Goal: Navigation & Orientation: Find specific page/section

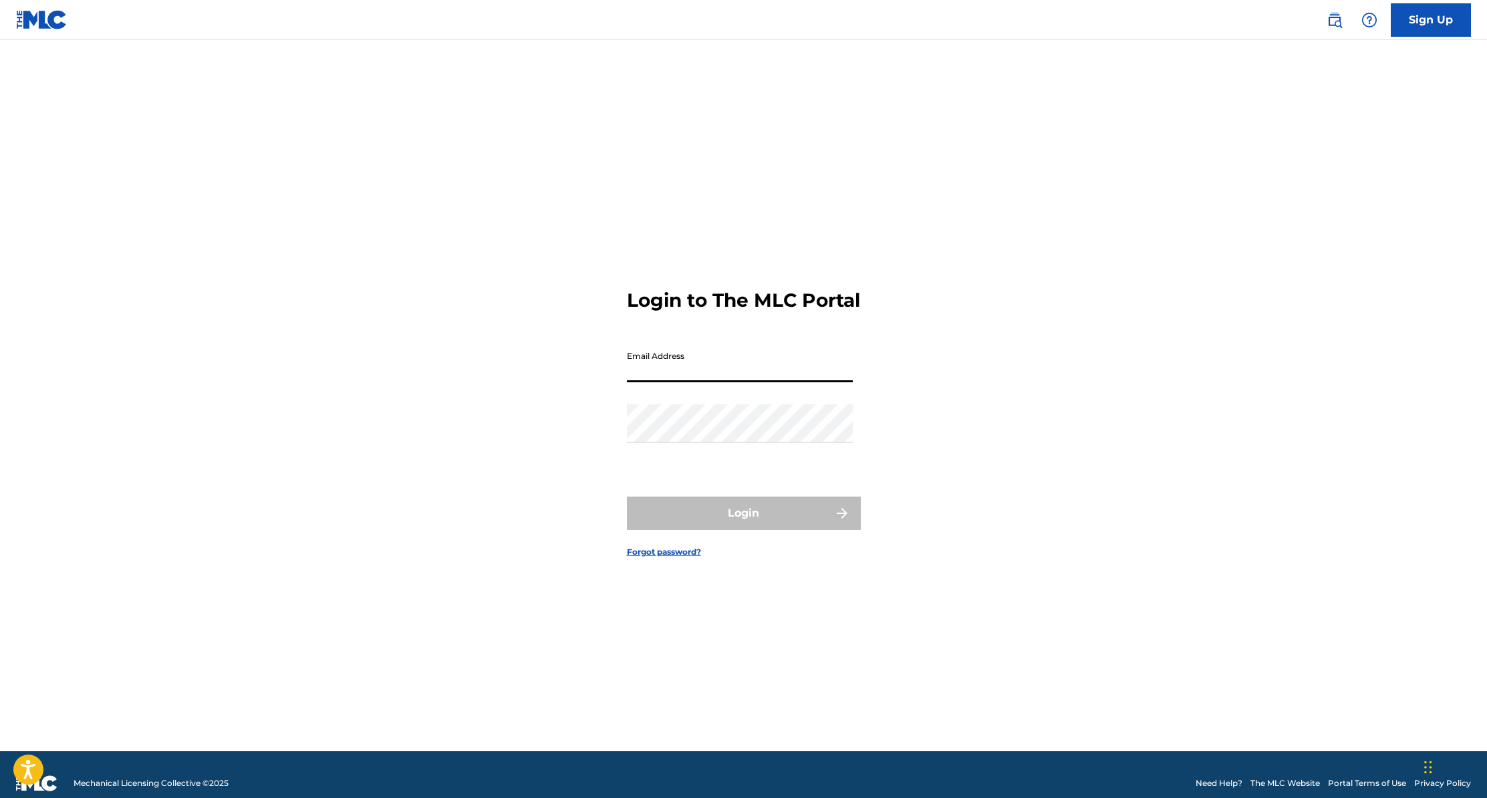
click at [707, 382] on input "Email Address" at bounding box center [740, 363] width 226 height 38
type input "[DOMAIN_NAME][EMAIL_ADDRESS][DOMAIN_NAME]"
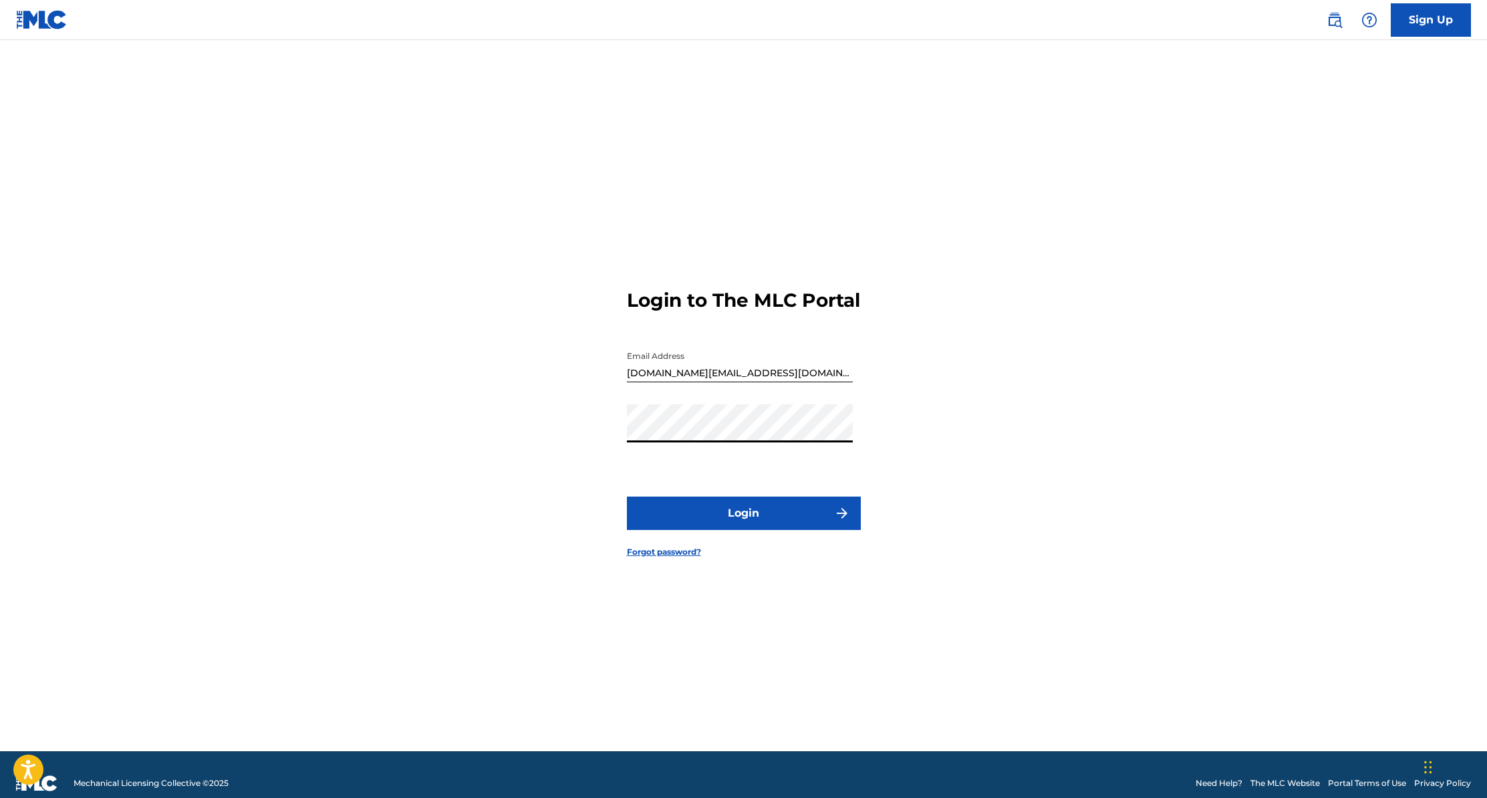
click at [678, 524] on button "Login" at bounding box center [744, 513] width 234 height 33
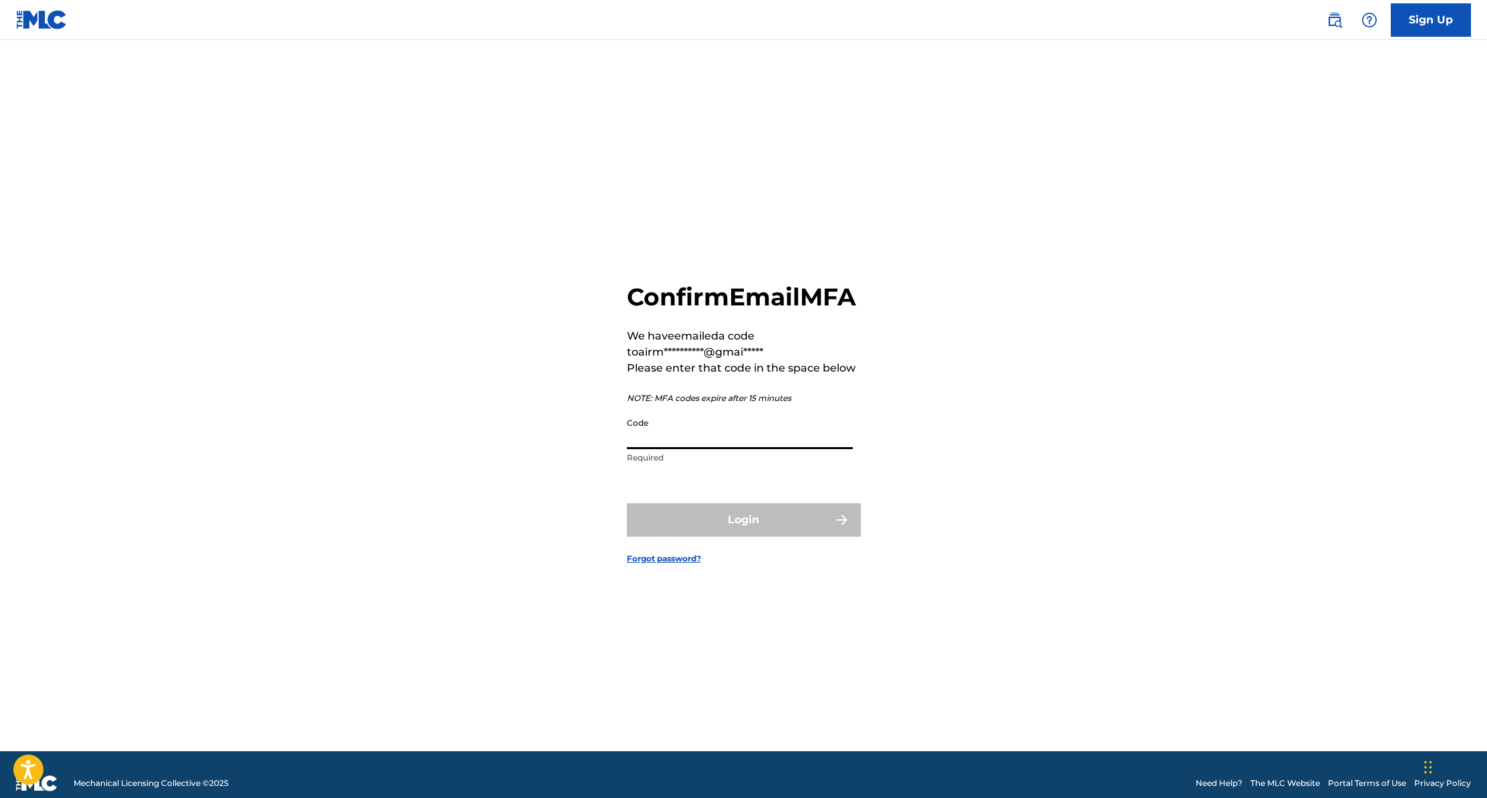
click at [659, 449] on input "Code" at bounding box center [740, 430] width 226 height 38
paste input "695807"
type input "695807"
click at [799, 537] on button "Login" at bounding box center [744, 519] width 234 height 33
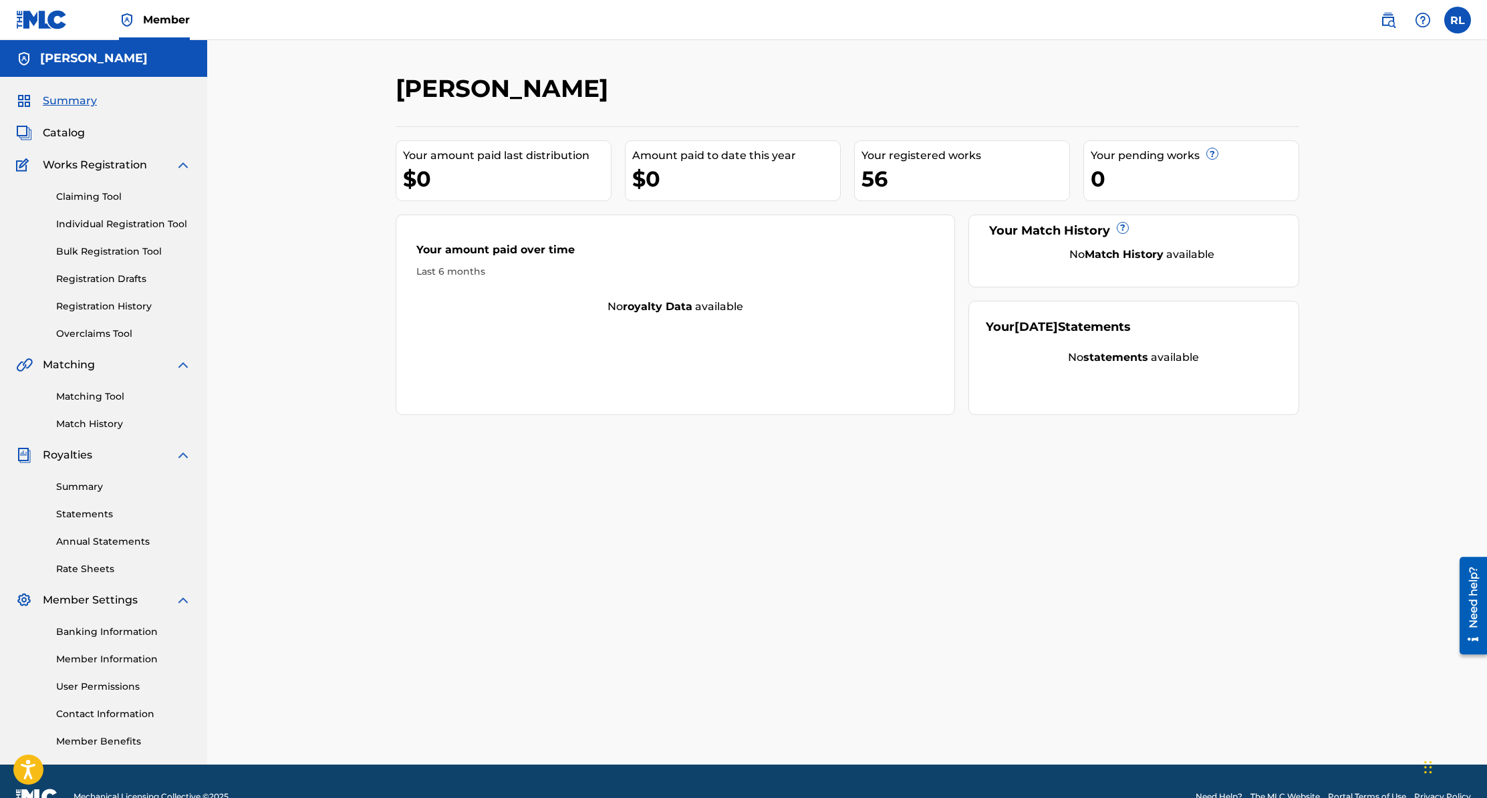
click at [84, 133] on span "Catalog" at bounding box center [64, 133] width 42 height 16
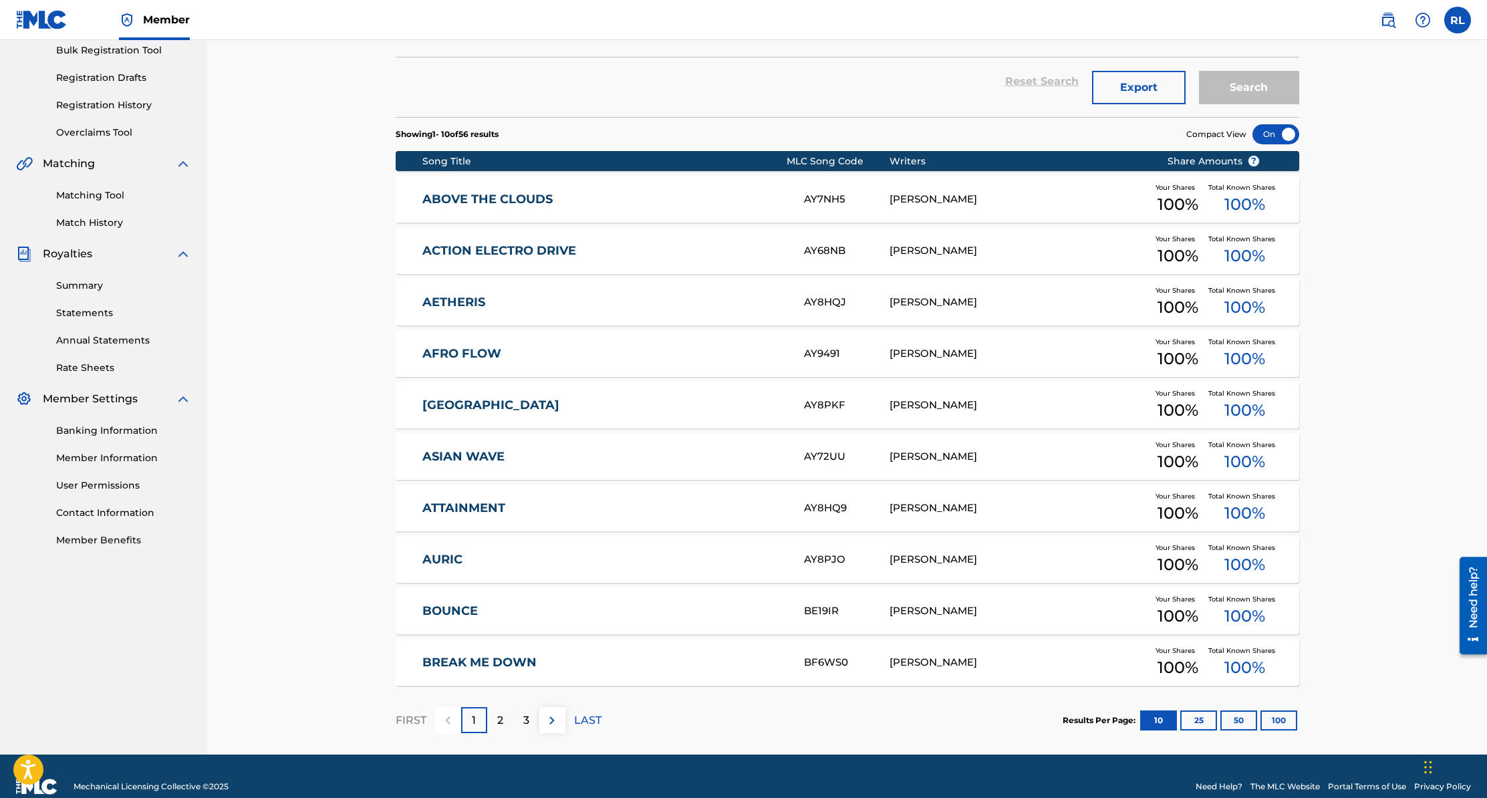
scroll to position [222, 0]
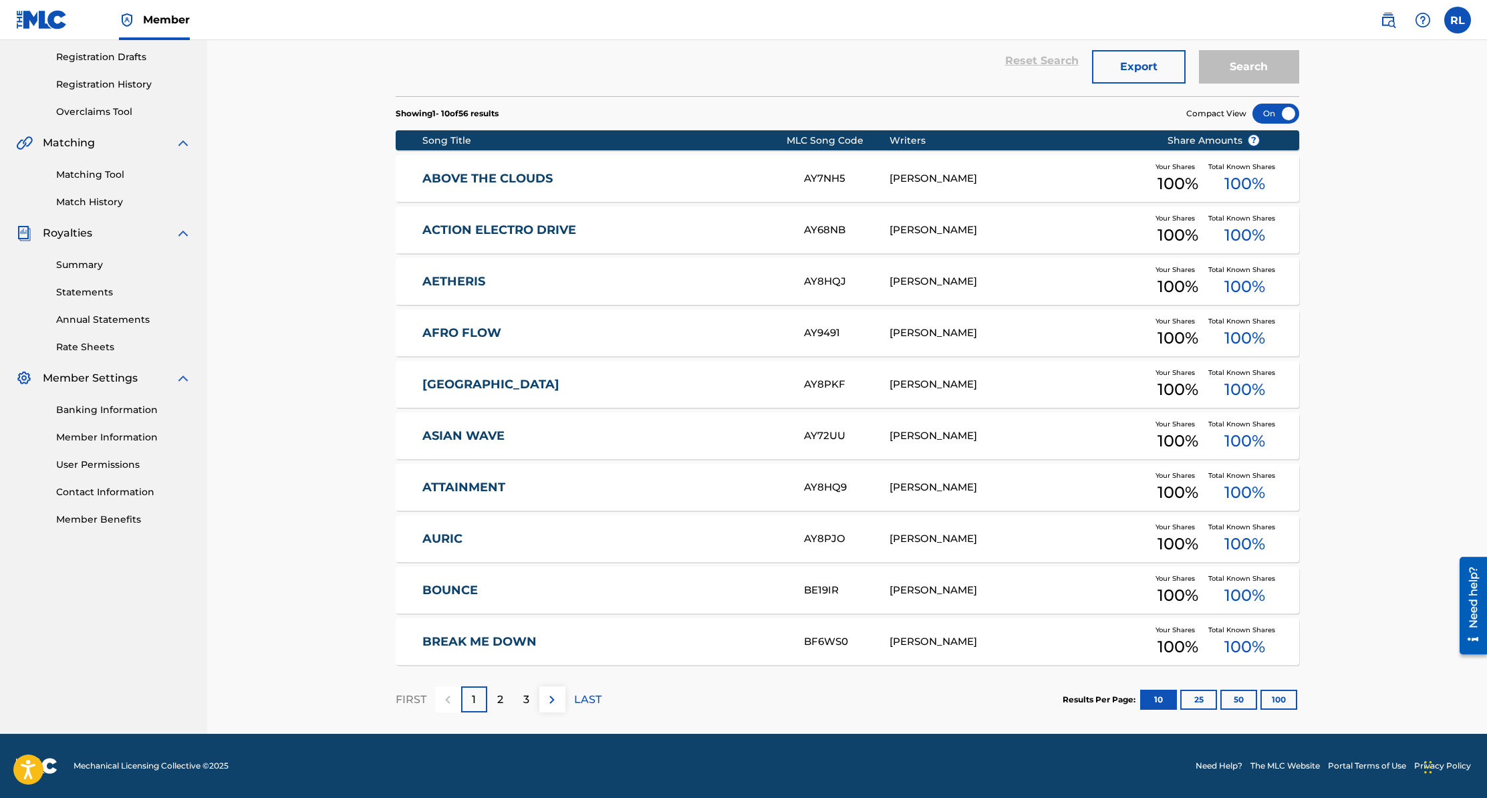
click at [497, 699] on p "2" at bounding box center [500, 700] width 6 height 16
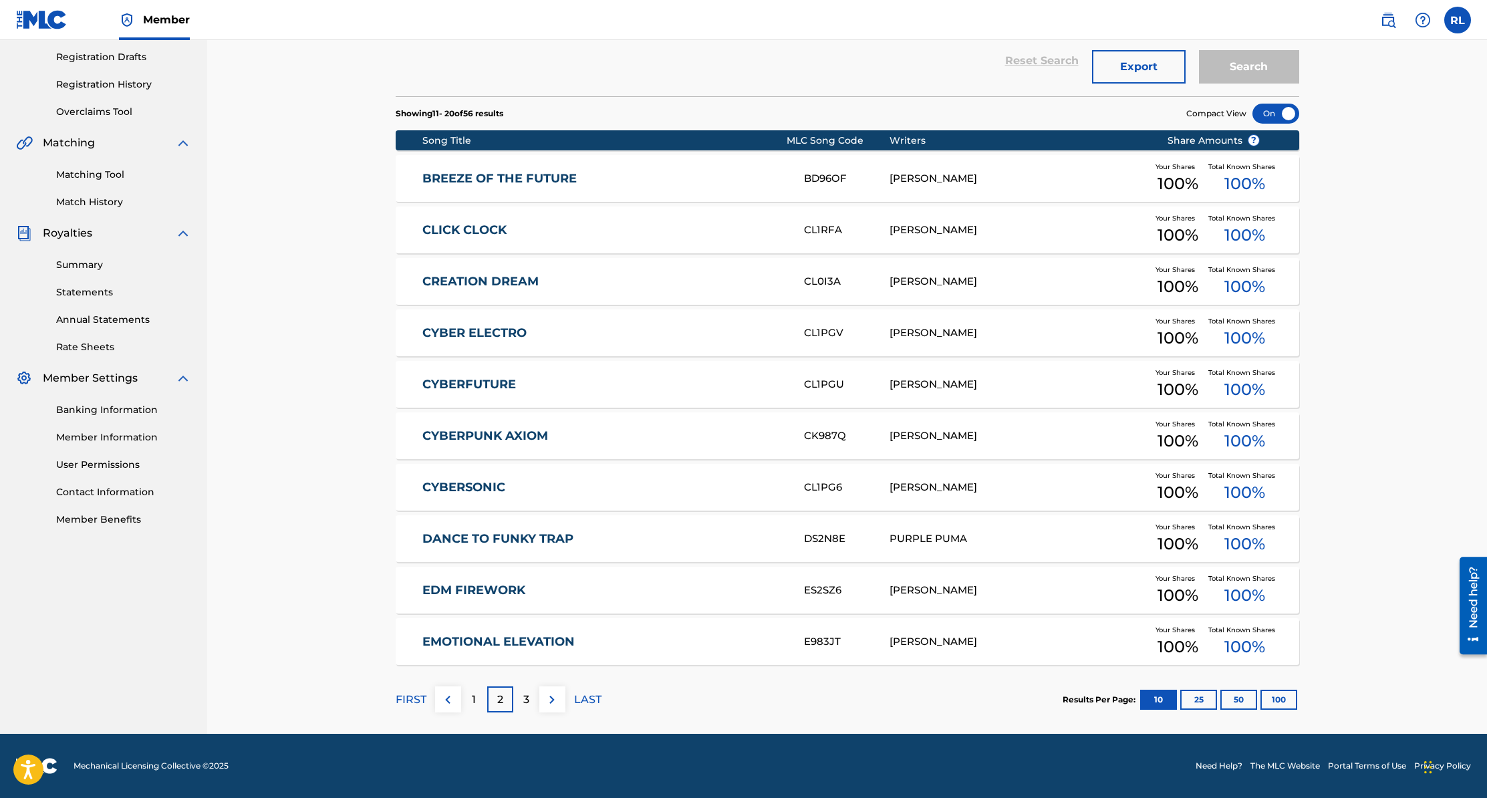
click at [526, 699] on p "3" at bounding box center [526, 700] width 6 height 16
click at [529, 697] on p "4" at bounding box center [526, 700] width 7 height 16
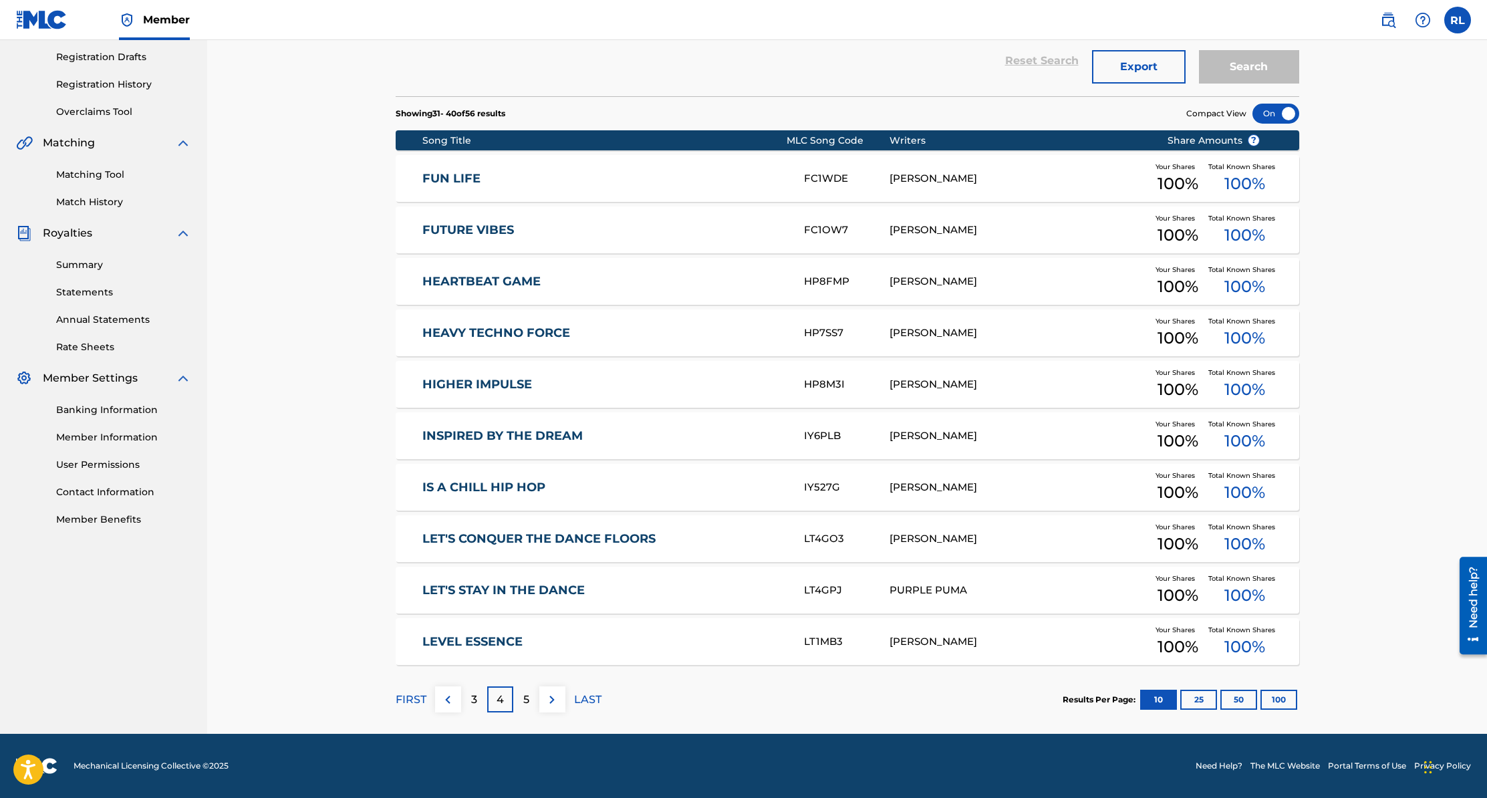
click at [501, 694] on p "4" at bounding box center [500, 700] width 7 height 16
click at [465, 702] on div "3" at bounding box center [474, 699] width 26 height 26
click at [650, 293] on div "EPIC TECHSPIRE ES32SV [PERSON_NAME] Your Shares 100 % Total Known Shares 100 %" at bounding box center [848, 281] width 904 height 47
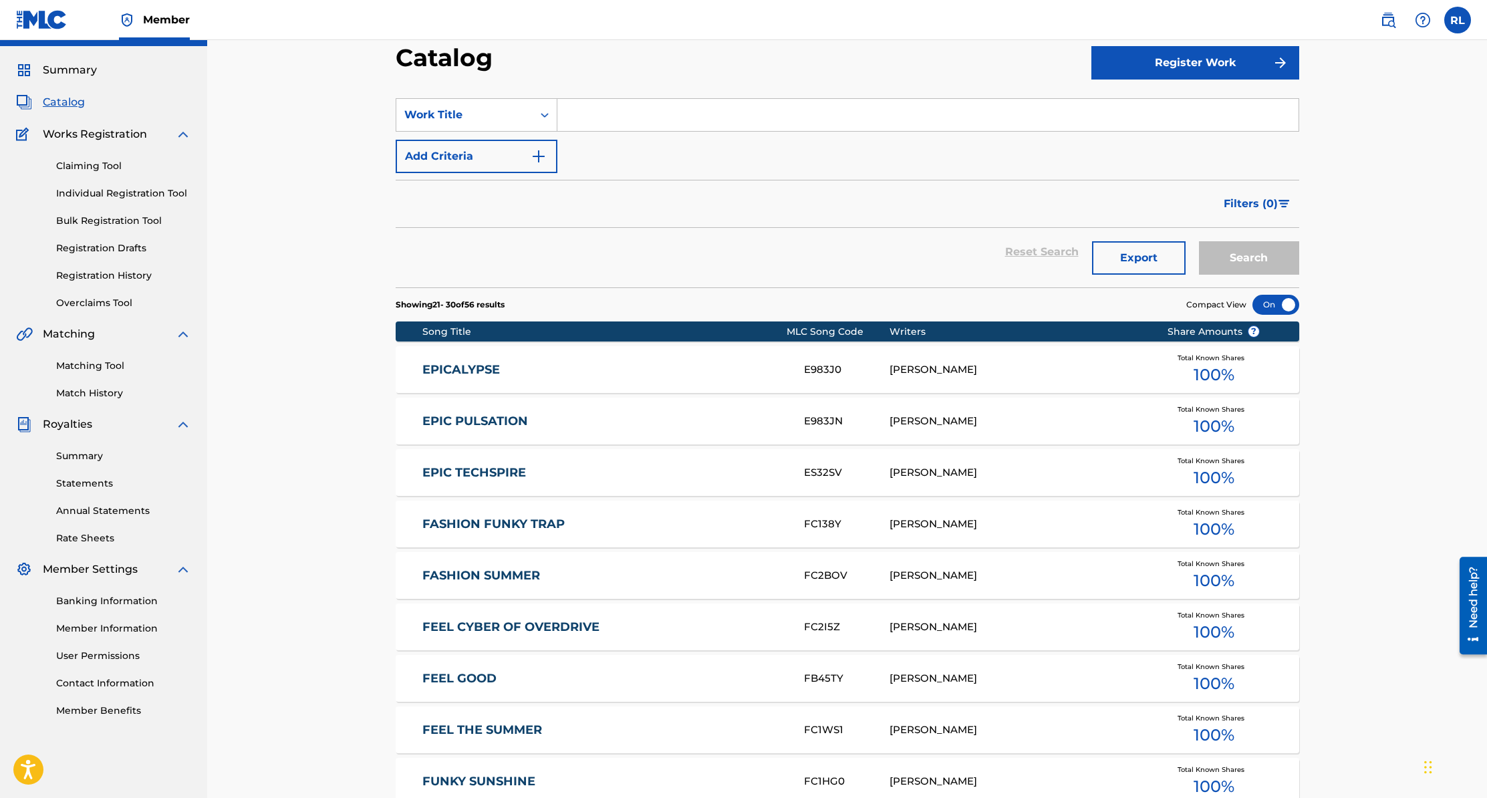
scroll to position [187, 0]
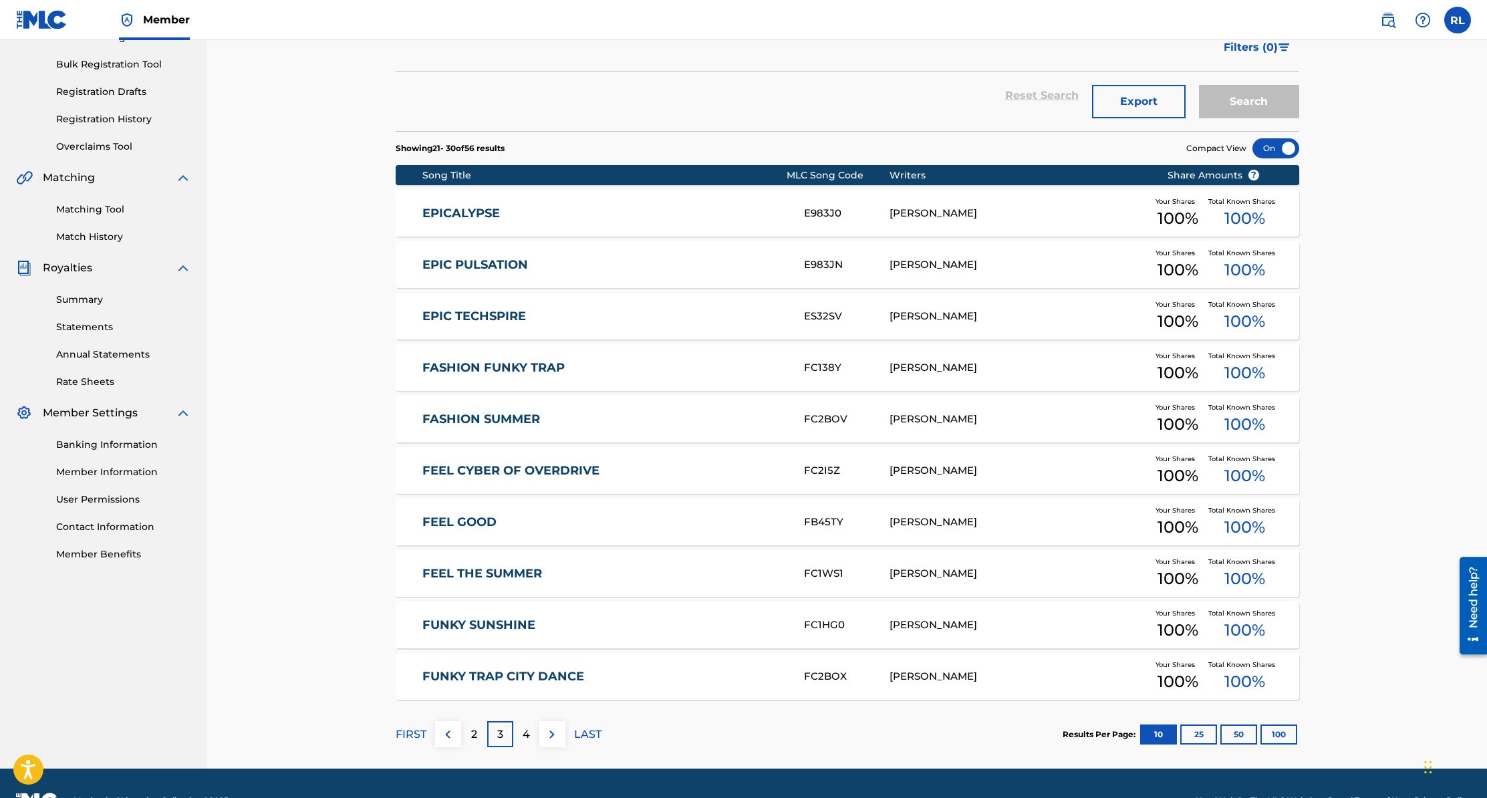
click at [529, 735] on div "4" at bounding box center [526, 734] width 26 height 26
click at [521, 736] on div "5" at bounding box center [526, 734] width 26 height 26
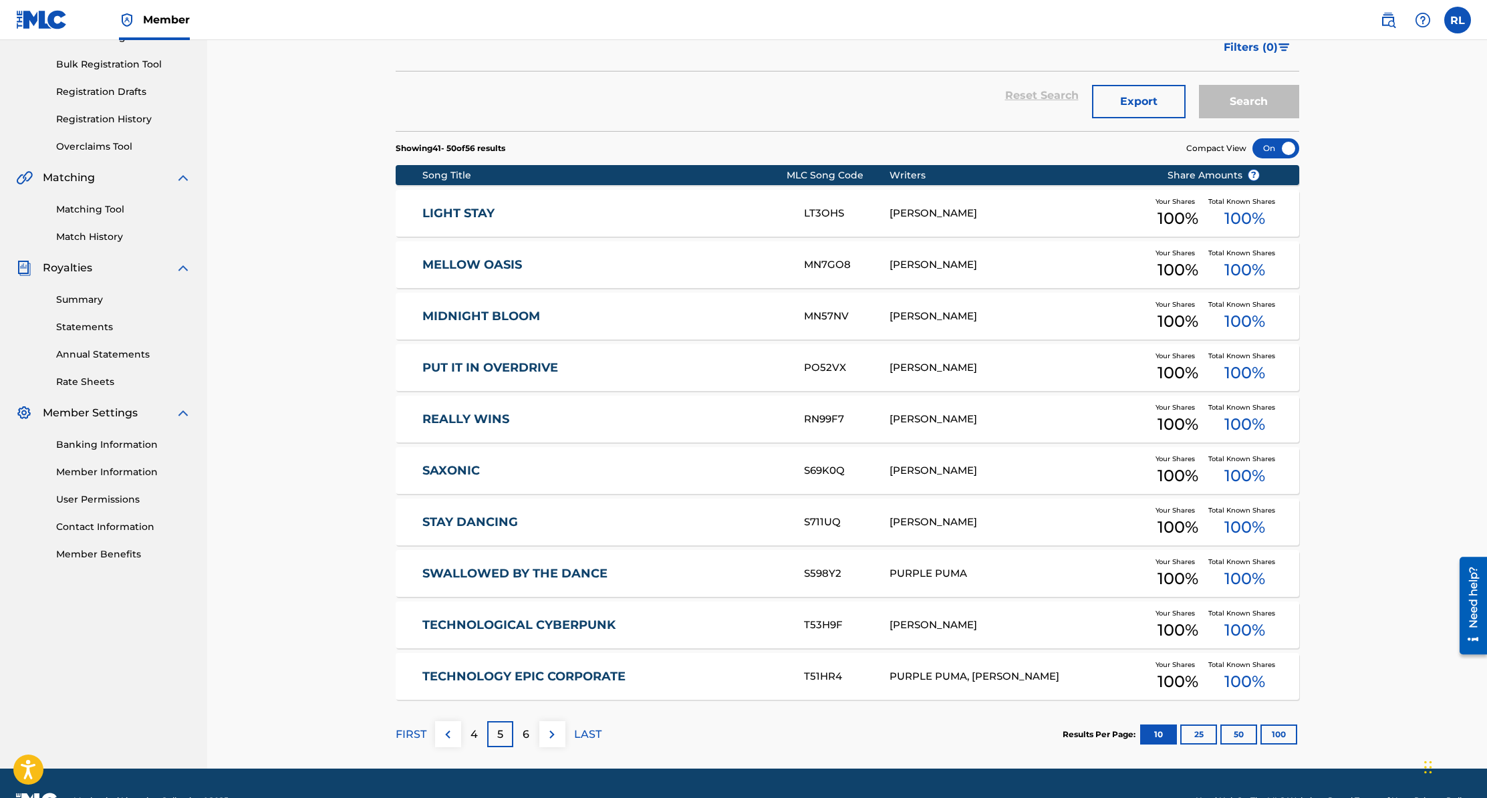
click at [518, 735] on div "6" at bounding box center [526, 734] width 26 height 26
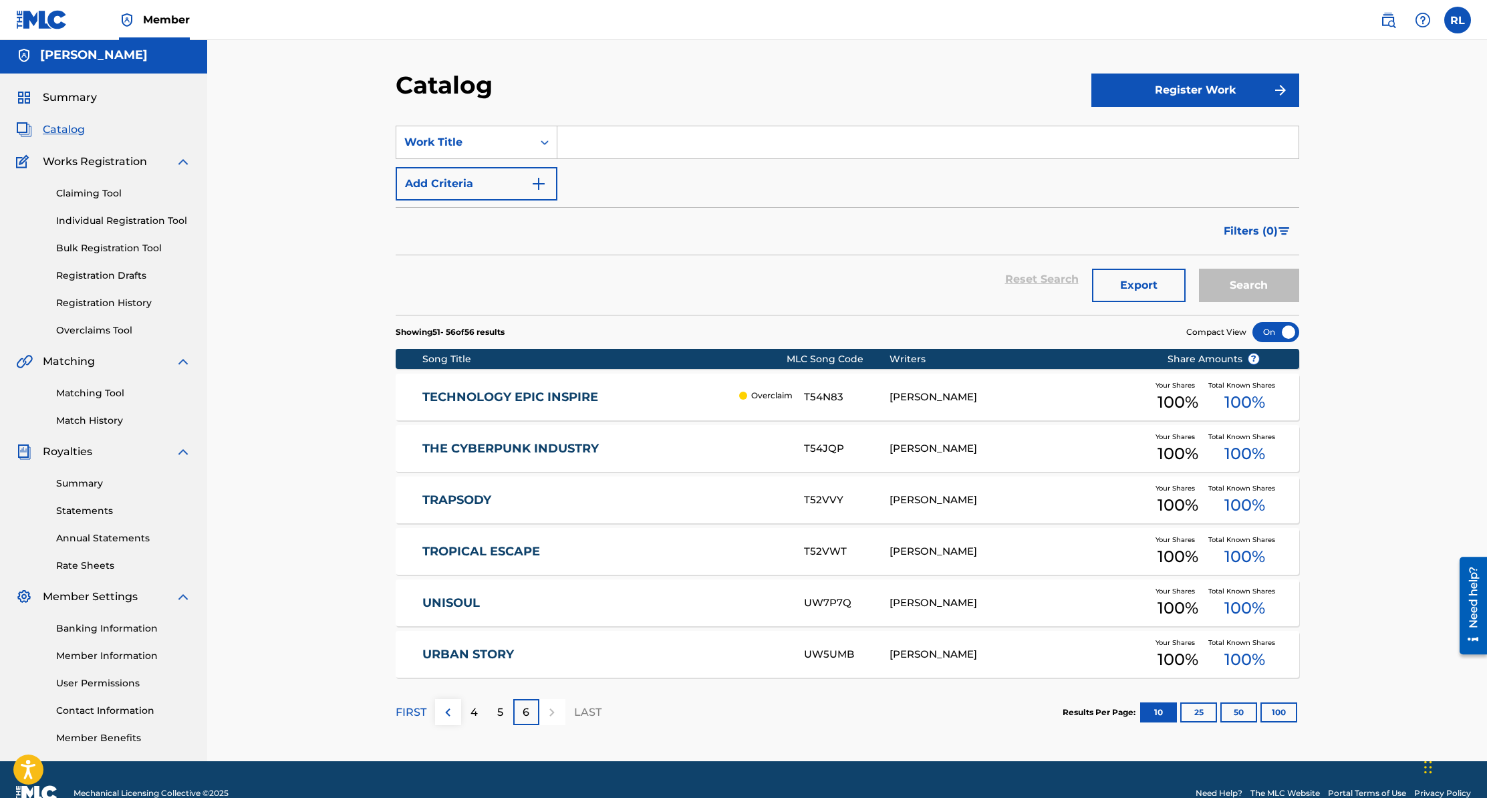
scroll to position [0, 0]
